Goal: Leave review/rating: Leave review/rating

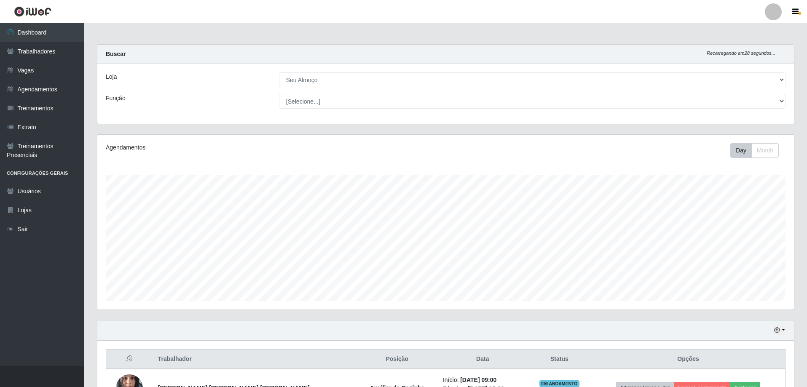
select select "431"
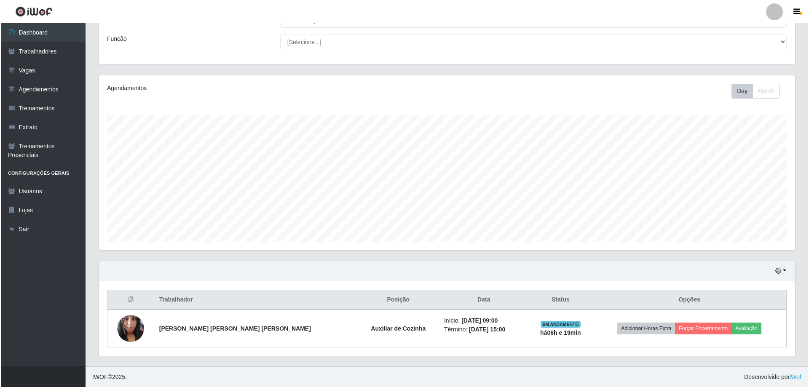
scroll to position [175, 697]
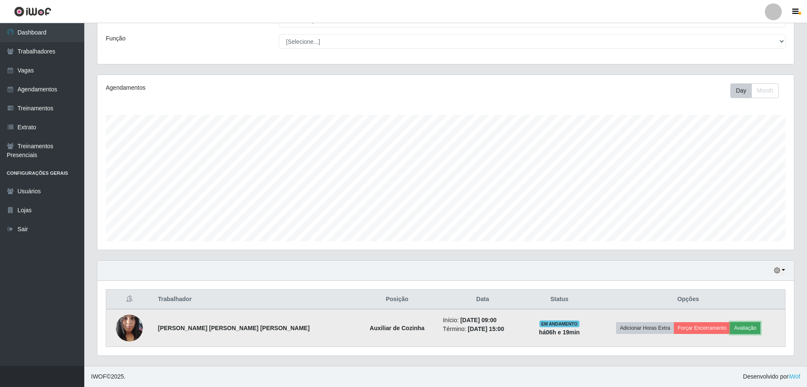
click at [731, 325] on button "Avaliação" at bounding box center [746, 328] width 30 height 12
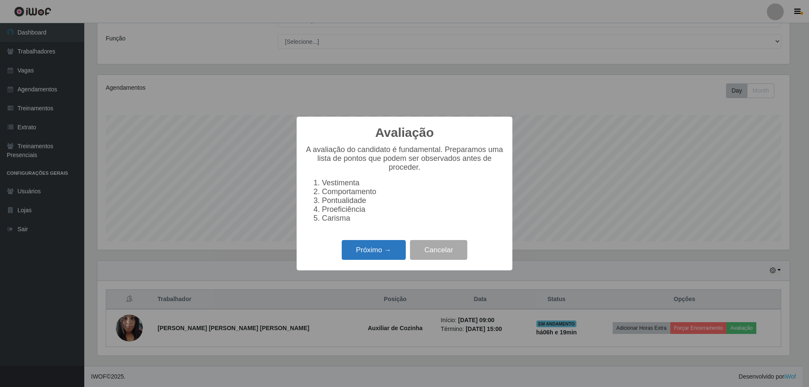
click at [380, 252] on button "Próximo →" at bounding box center [374, 250] width 64 height 20
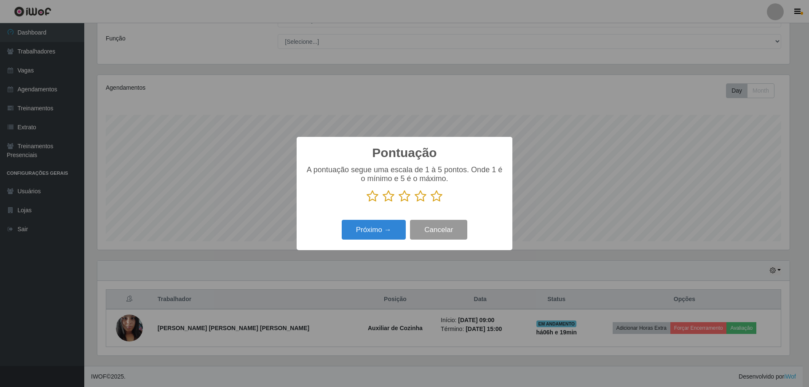
scroll to position [421384, 420867]
click at [435, 198] on icon at bounding box center [437, 196] width 12 height 13
click at [431, 203] on input "radio" at bounding box center [431, 203] width 0 height 0
click at [384, 235] on button "Próximo →" at bounding box center [374, 230] width 64 height 20
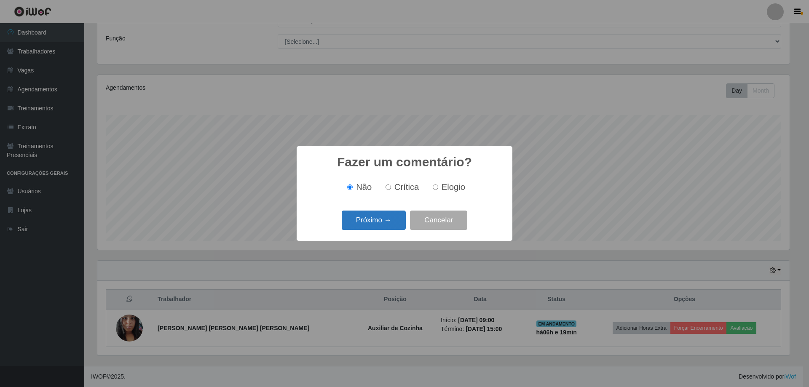
click at [397, 224] on button "Próximo →" at bounding box center [374, 221] width 64 height 20
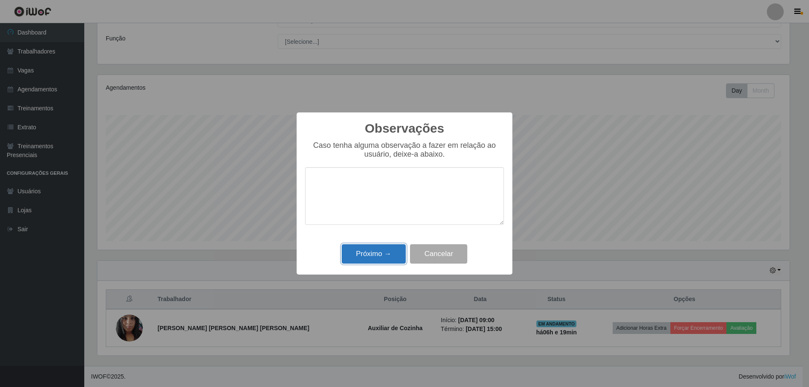
click at [384, 252] on button "Próximo →" at bounding box center [374, 255] width 64 height 20
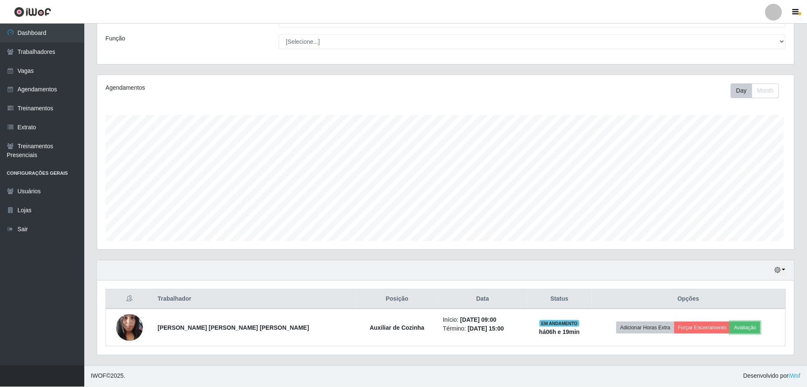
scroll to position [175, 697]
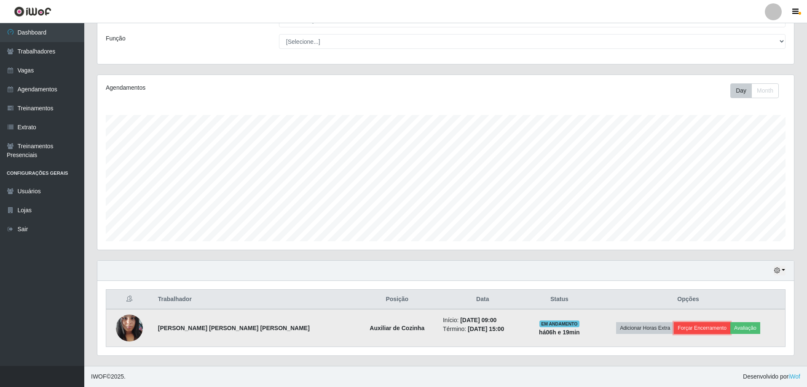
click at [689, 328] on button "Forçar Encerramento" at bounding box center [702, 328] width 56 height 12
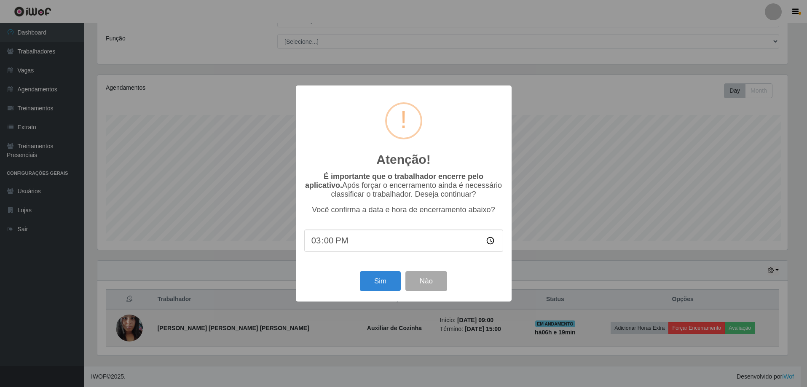
scroll to position [175, 693]
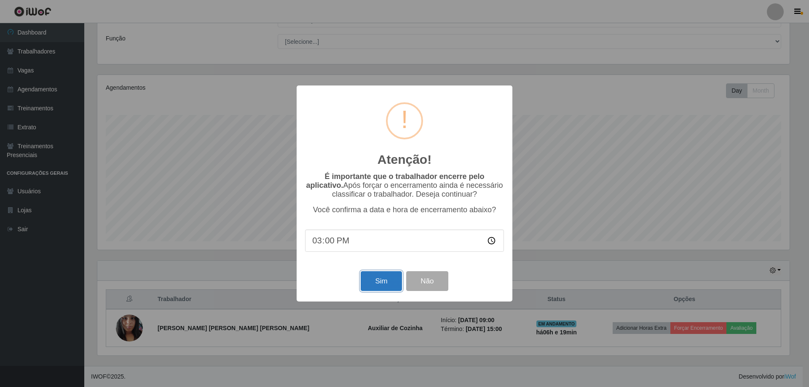
click at [378, 282] on button "Sim" at bounding box center [381, 281] width 41 height 20
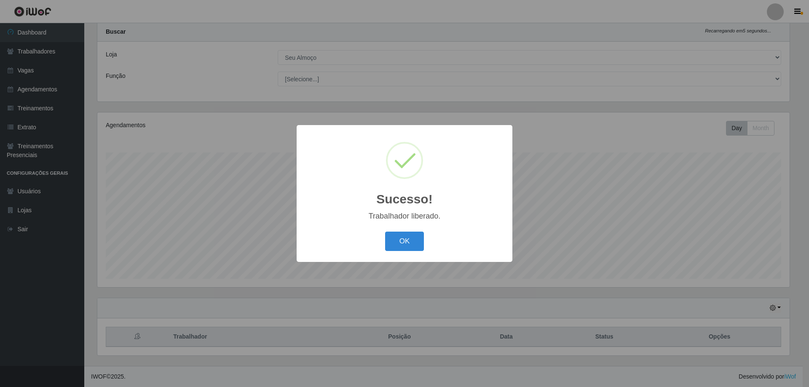
click at [385, 232] on button "OK" at bounding box center [404, 242] width 39 height 20
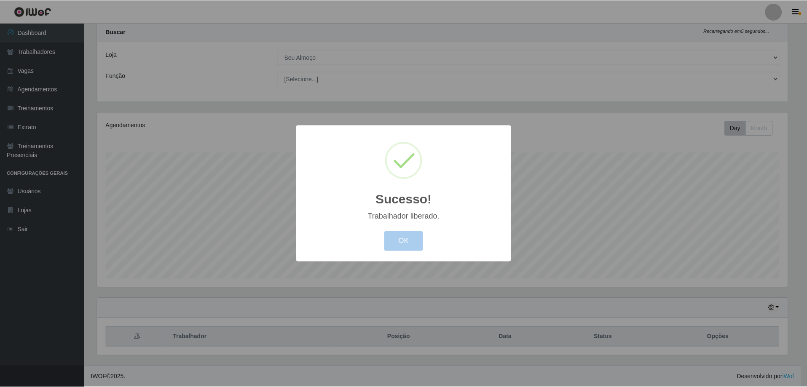
scroll to position [175, 697]
